Goal: Information Seeking & Learning: Learn about a topic

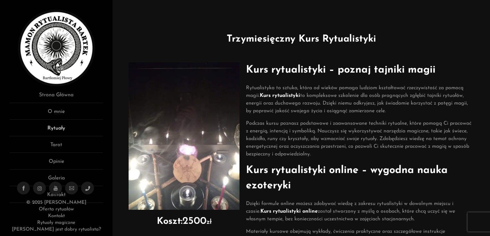
click at [56, 130] on link "Rytuały" at bounding box center [56, 131] width 93 height 12
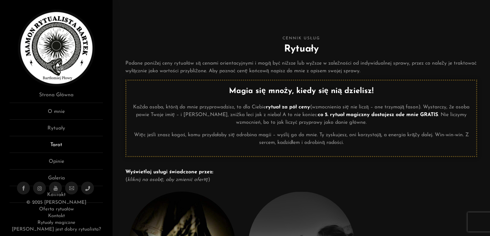
click at [61, 151] on link "Tarot" at bounding box center [56, 147] width 93 height 12
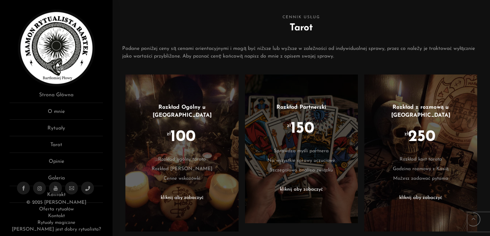
scroll to position [224, 0]
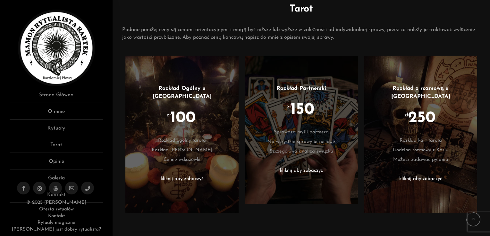
click at [198, 165] on li at bounding box center [182, 170] width 94 height 10
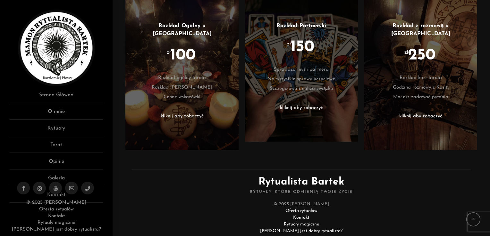
scroll to position [296, 0]
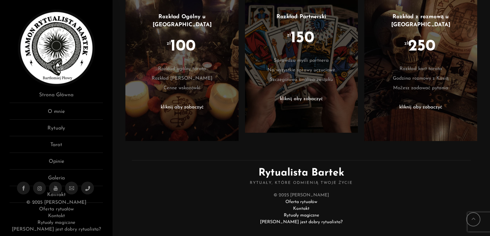
click at [220, 74] on li "Rozkład talią Ridera Waita" at bounding box center [182, 79] width 94 height 10
click at [287, 88] on li at bounding box center [301, 90] width 94 height 10
click at [62, 131] on link "Rytuały" at bounding box center [56, 131] width 93 height 12
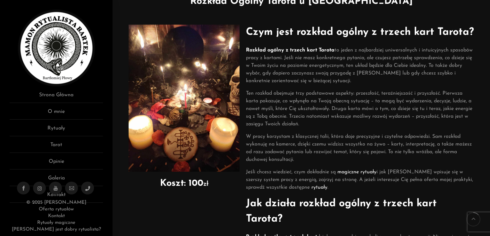
scroll to position [32, 0]
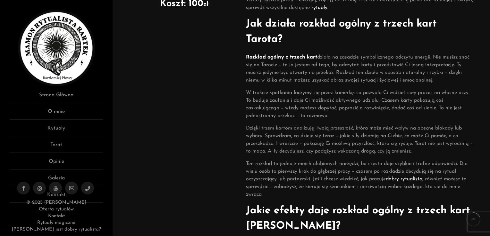
scroll to position [224, 0]
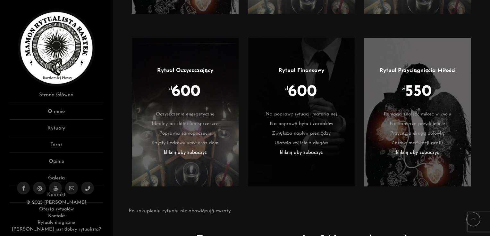
scroll to position [1410, 0]
